Goal: Task Accomplishment & Management: Manage account settings

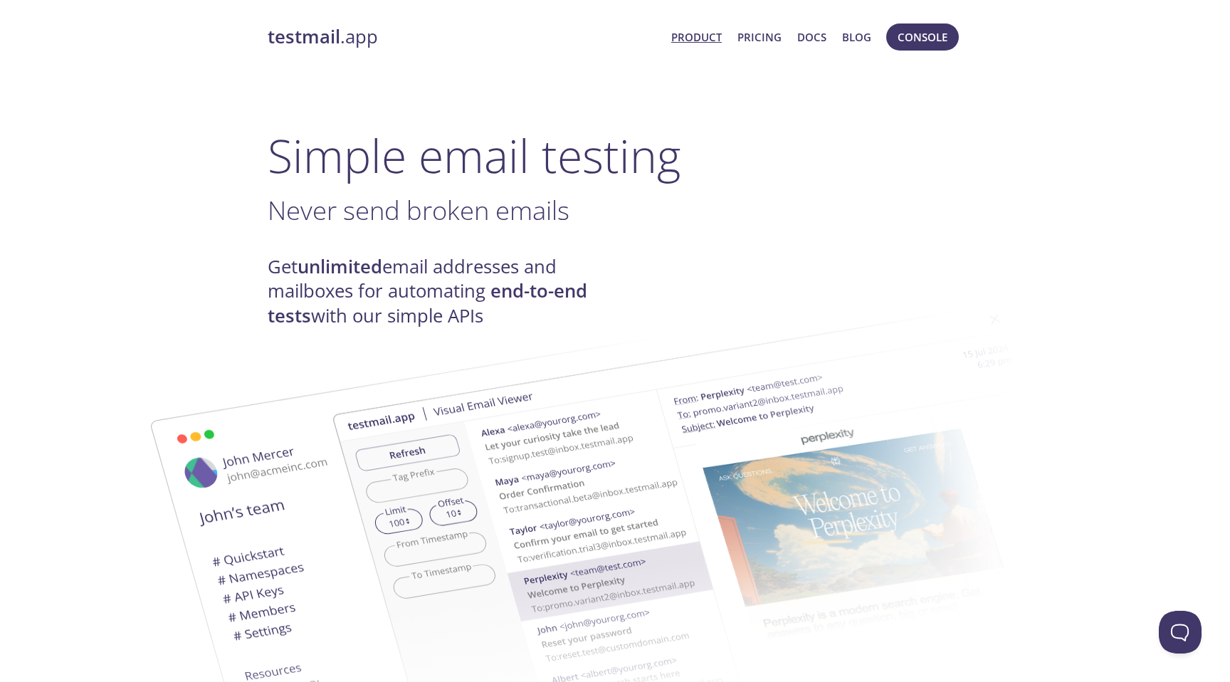
click at [716, 37] on link "Product" at bounding box center [696, 37] width 51 height 19
click at [923, 38] on span "Console" at bounding box center [922, 37] width 50 height 19
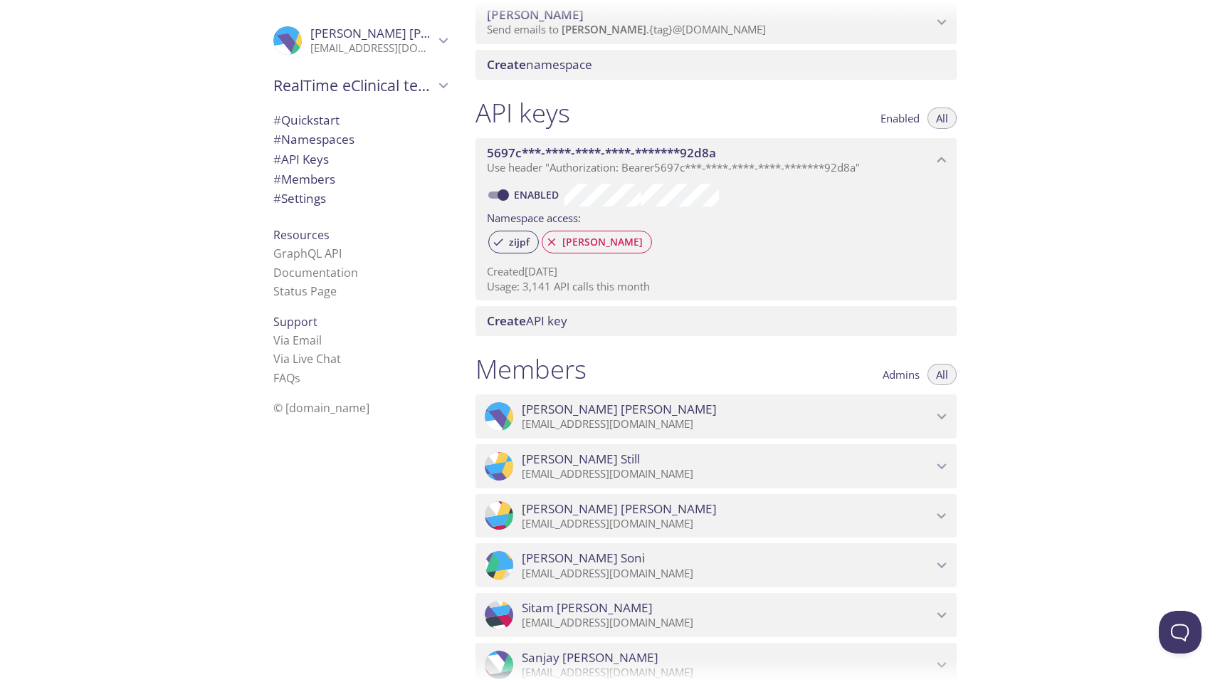
scroll to position [282, 0]
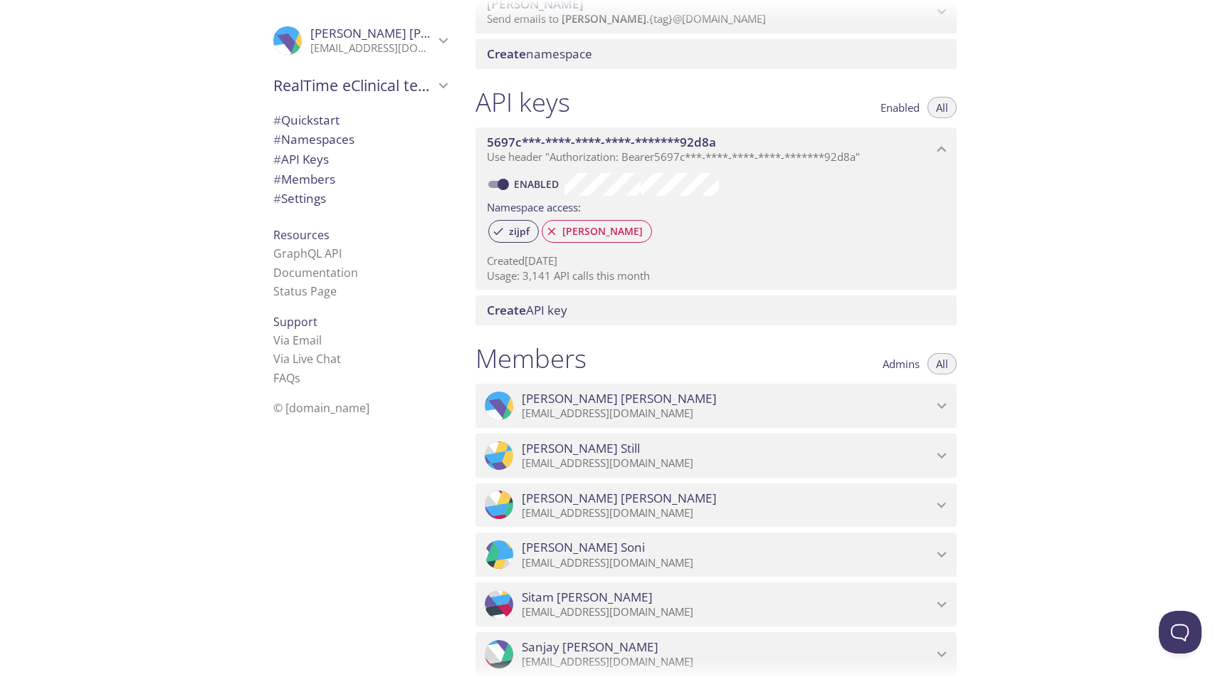
click at [420, 36] on span "Kris McDaniel" at bounding box center [372, 34] width 124 height 16
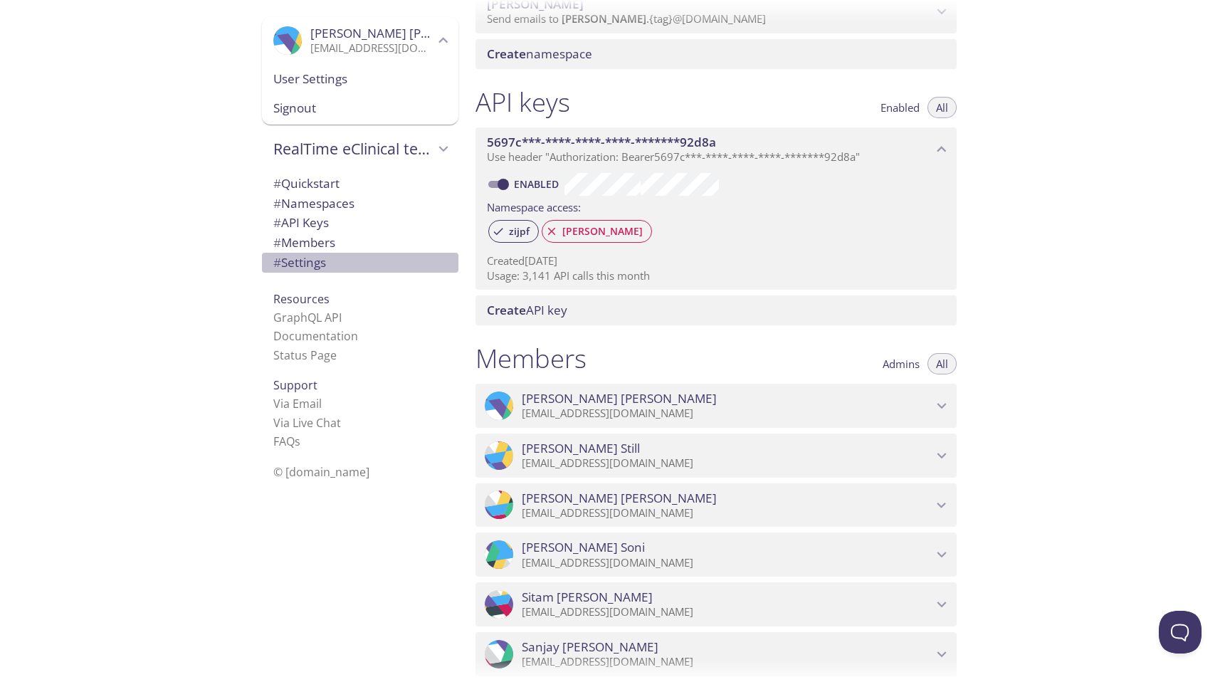
click at [315, 268] on span "# Settings" at bounding box center [299, 262] width 53 height 16
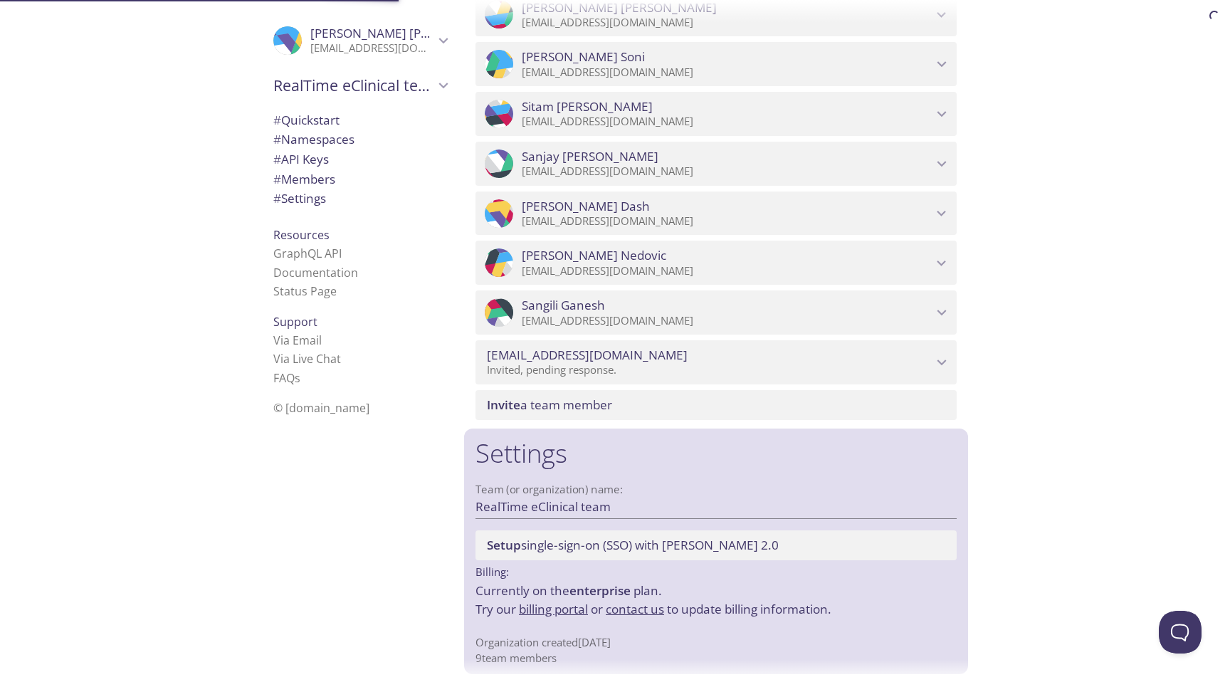
scroll to position [779, 0]
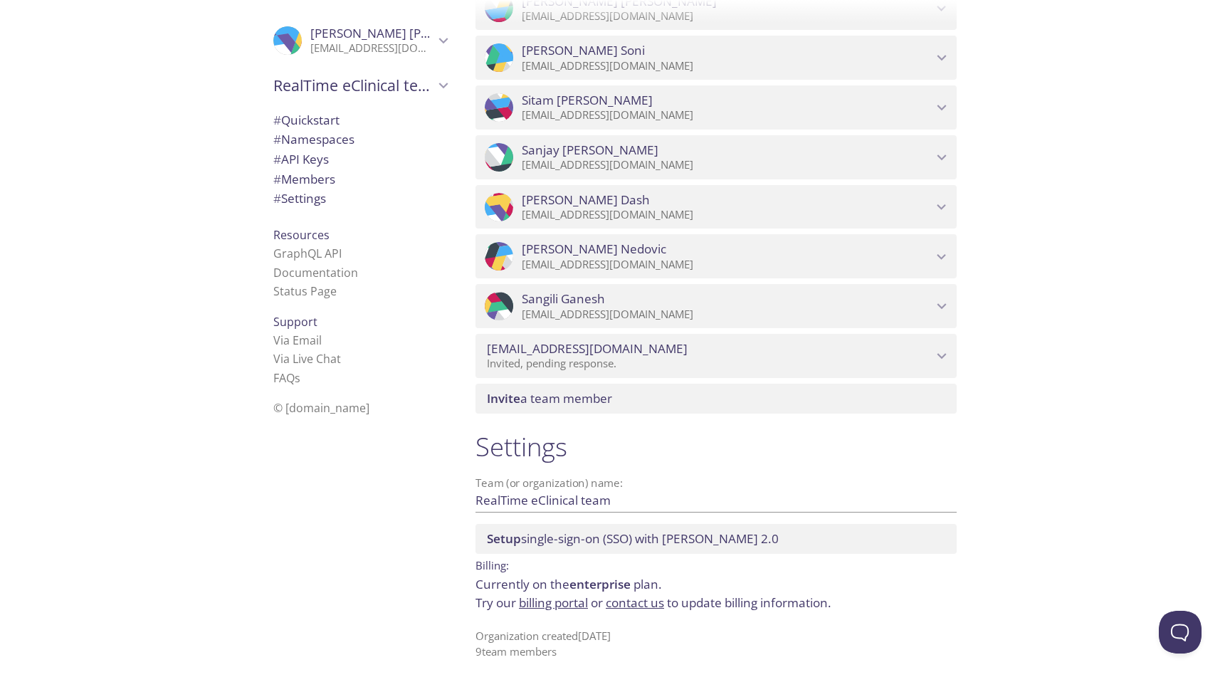
click at [567, 603] on link "billing portal" at bounding box center [553, 602] width 69 height 16
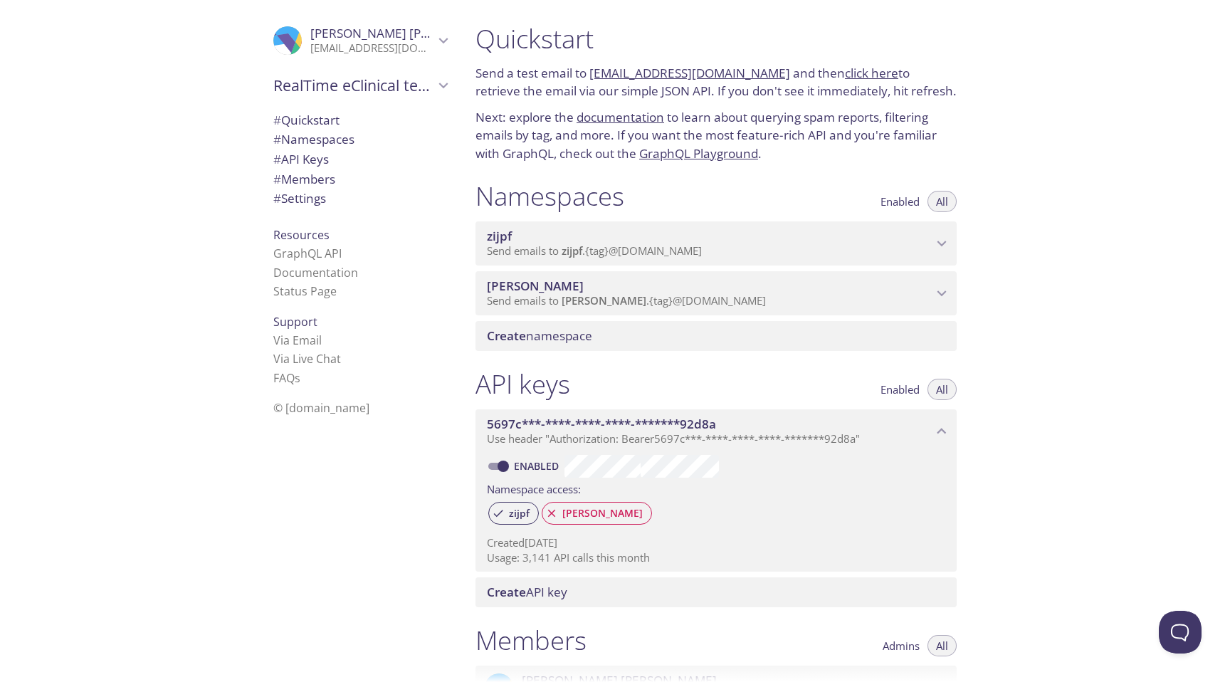
click at [721, 255] on p "Send emails to zijpf . {tag} @[DOMAIN_NAME]" at bounding box center [709, 251] width 445 height 14
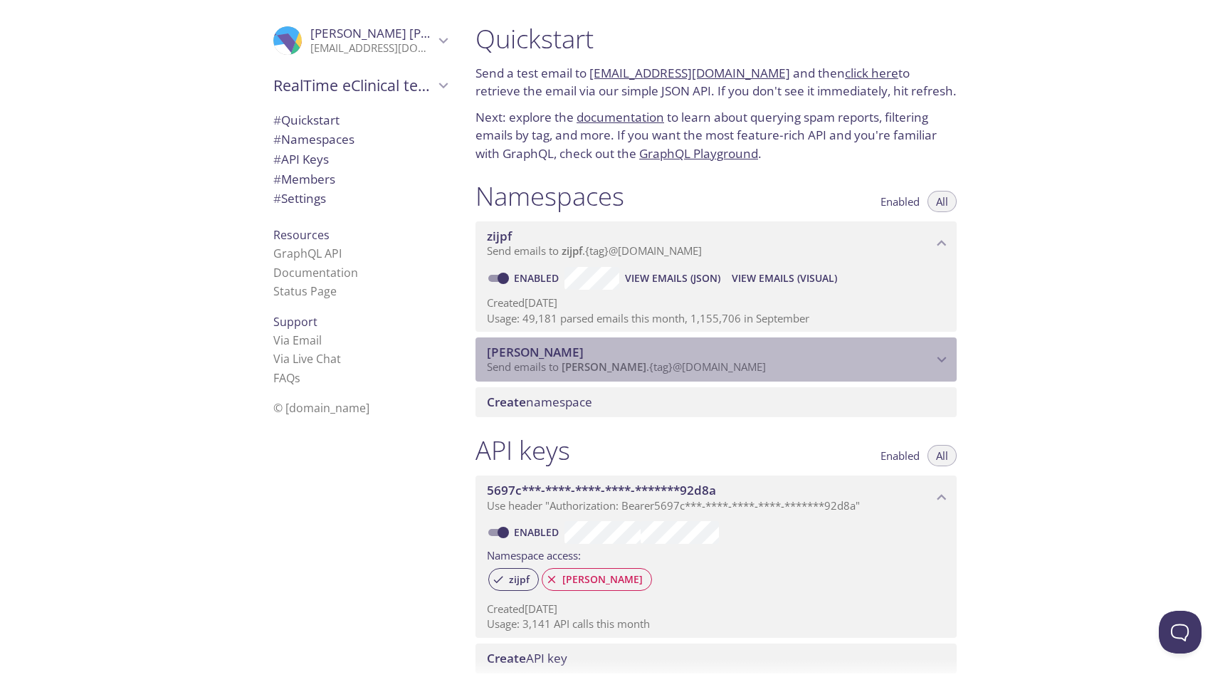
click at [942, 358] on icon "smruti namespace" at bounding box center [941, 359] width 19 height 19
